Goal: Task Accomplishment & Management: Use online tool/utility

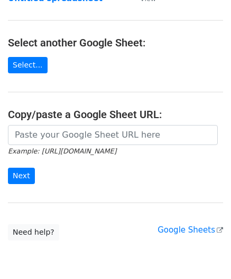
scroll to position [106, 0]
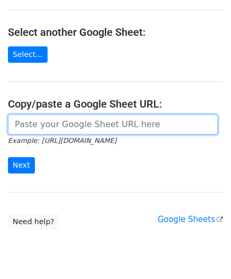
click at [30, 132] on input "url" at bounding box center [113, 125] width 210 height 20
paste input "[URL][DOMAIN_NAME]"
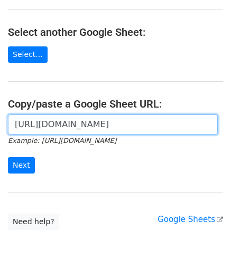
scroll to position [0, 224]
type input "[URL][DOMAIN_NAME]"
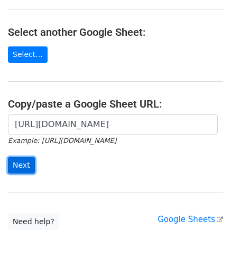
click at [15, 163] on input "Next" at bounding box center [21, 165] width 27 height 16
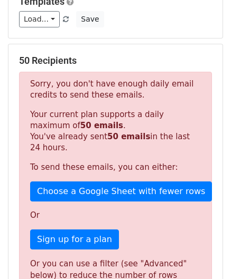
scroll to position [356, 0]
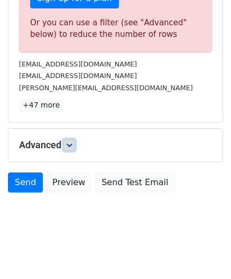
click at [72, 143] on icon at bounding box center [69, 145] width 6 height 6
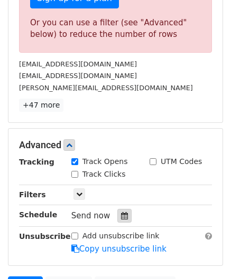
click at [121, 215] on icon at bounding box center [124, 215] width 7 height 7
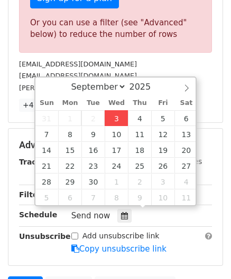
type input "2025-09-03 12:00"
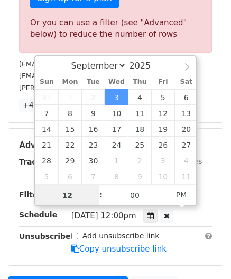
paste input "6"
type input "6"
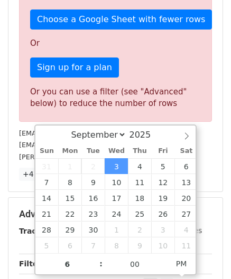
type input "2025-09-03 18:00"
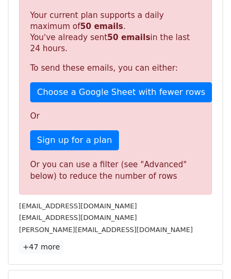
scroll to position [484, 0]
